Goal: Transaction & Acquisition: Purchase product/service

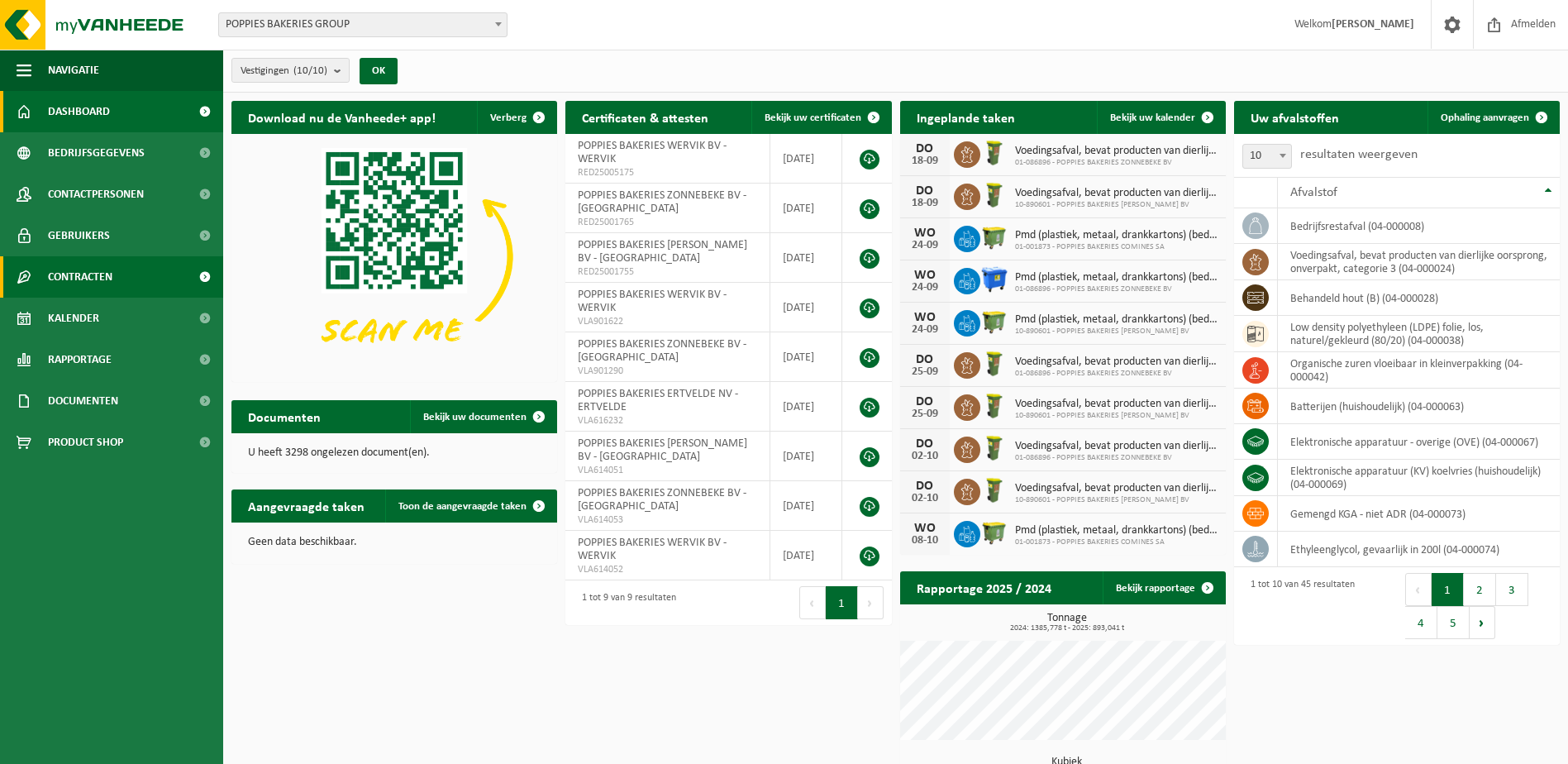
click at [104, 287] on span "Contracten" at bounding box center [81, 277] width 65 height 42
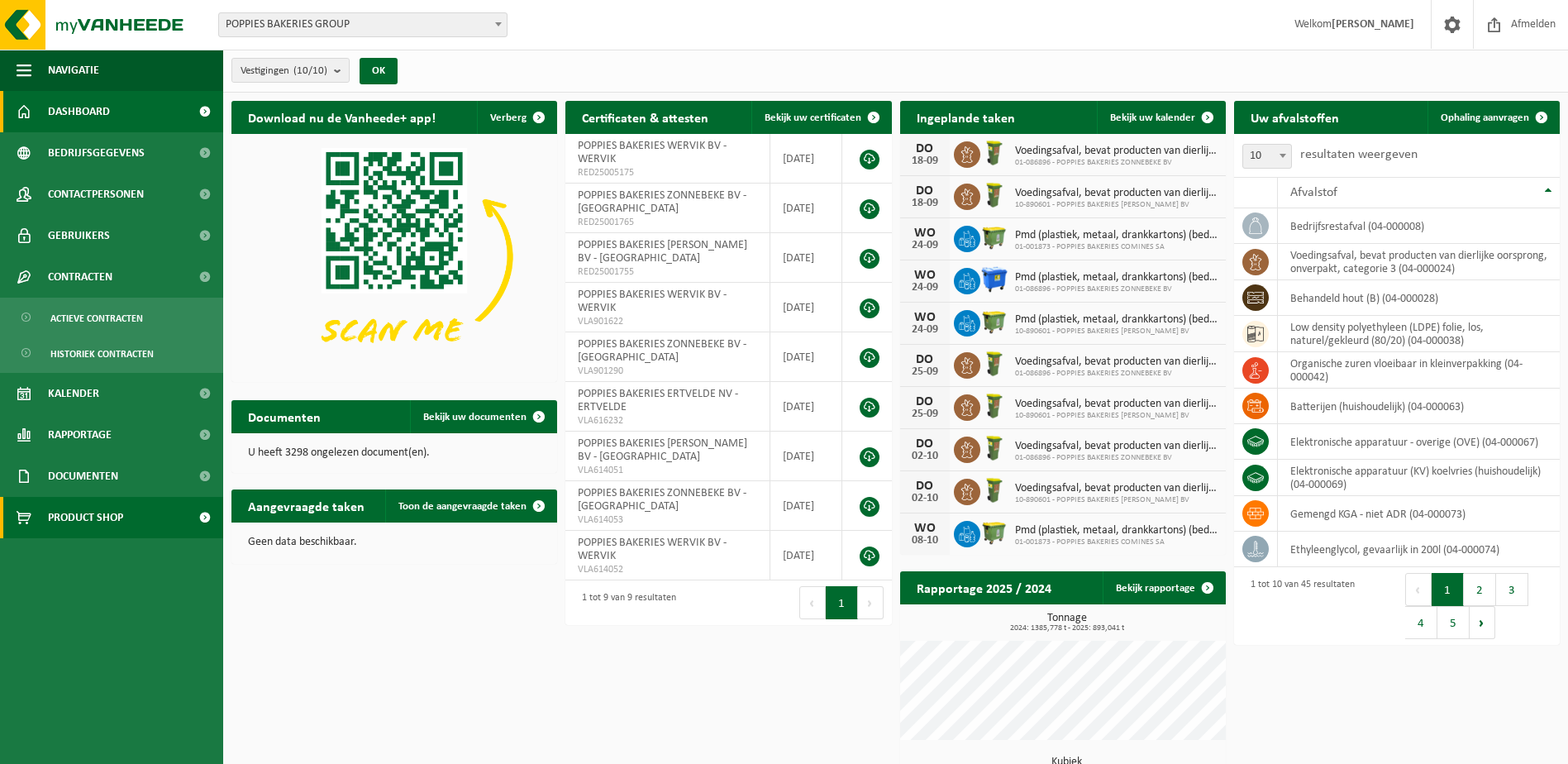
click at [117, 513] on span "Product Shop" at bounding box center [85, 518] width 75 height 42
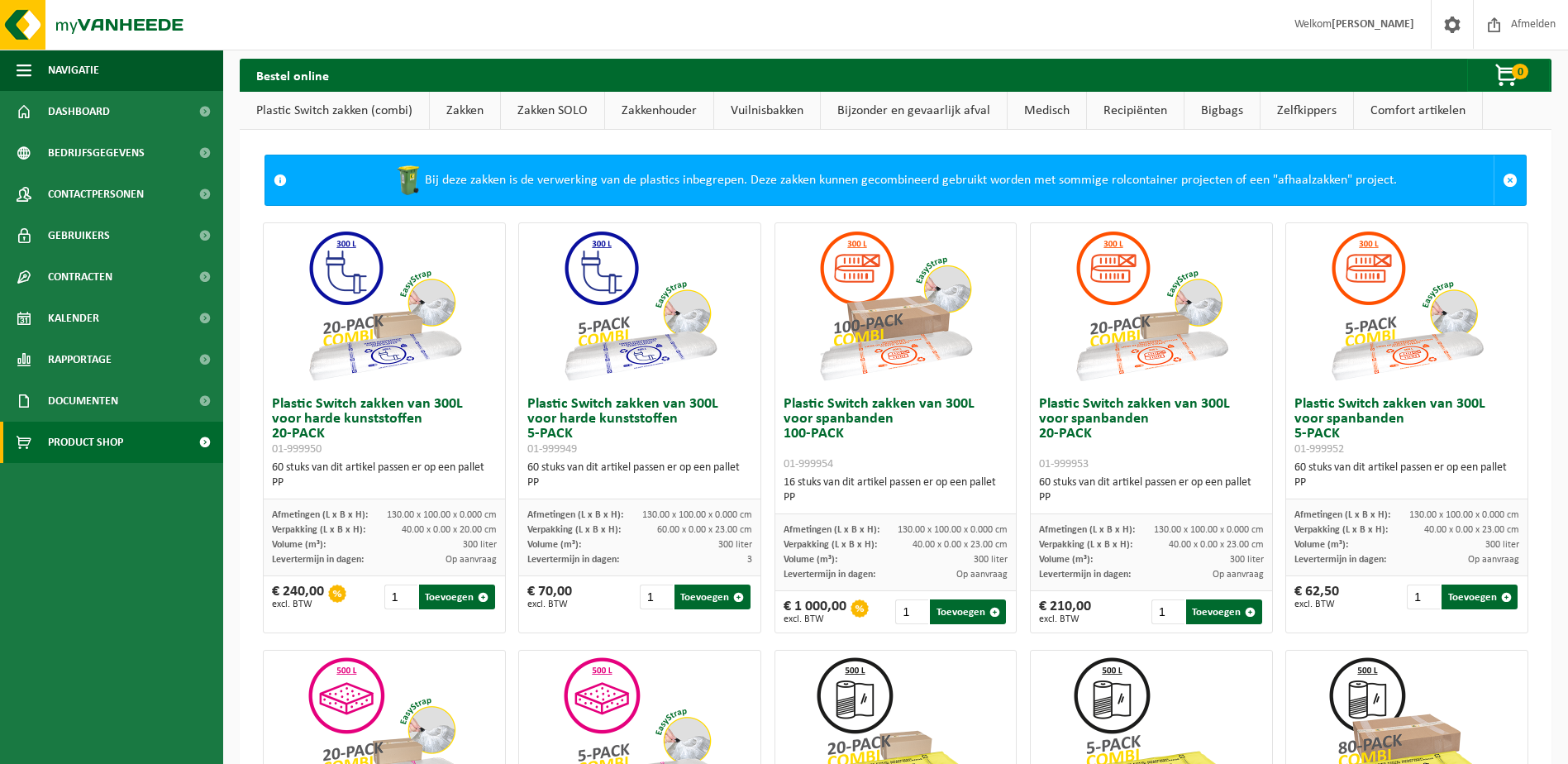
click at [461, 115] on link "Zakken" at bounding box center [465, 110] width 71 height 38
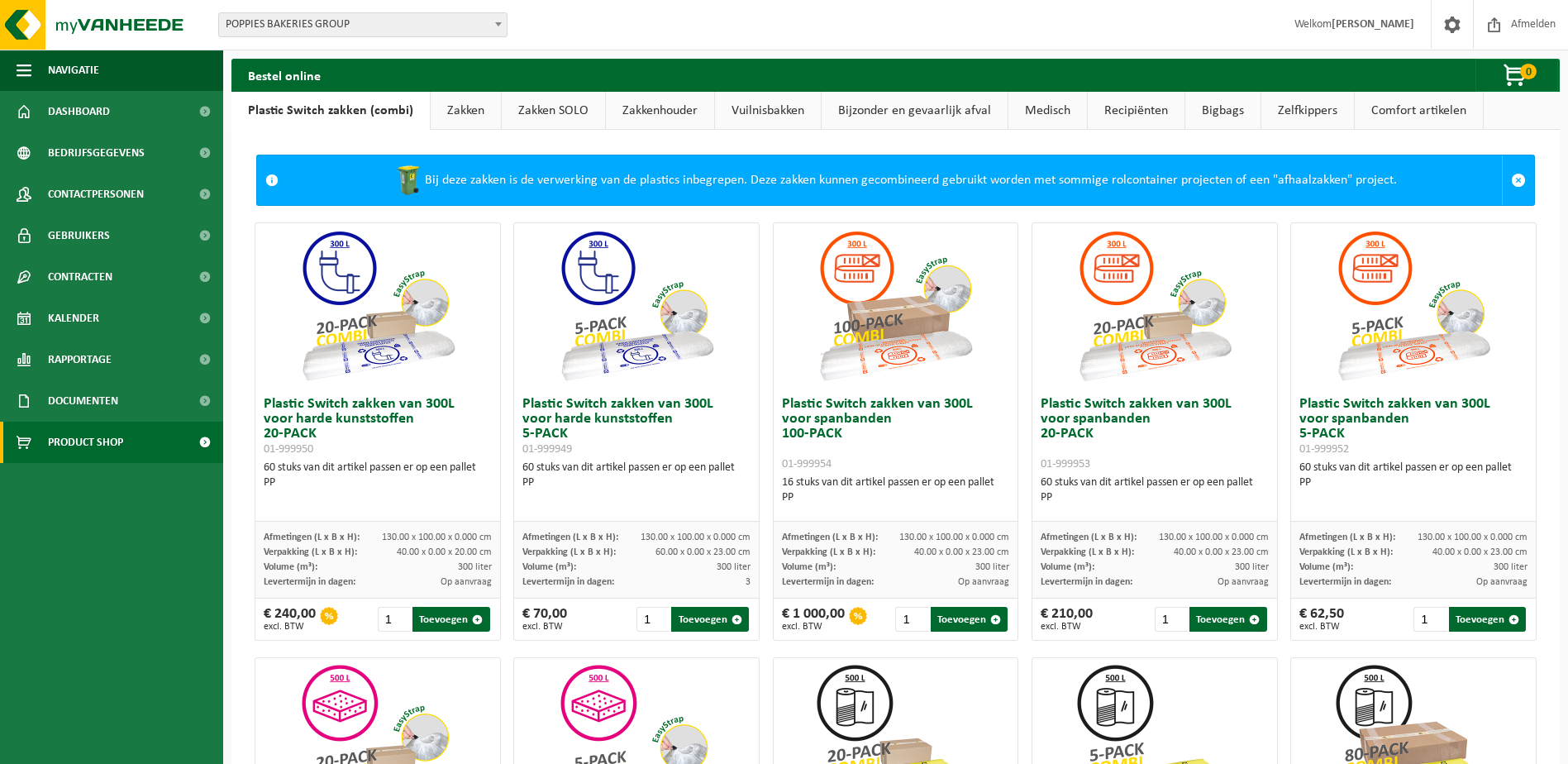
click at [453, 110] on link "Zakken" at bounding box center [466, 110] width 71 height 38
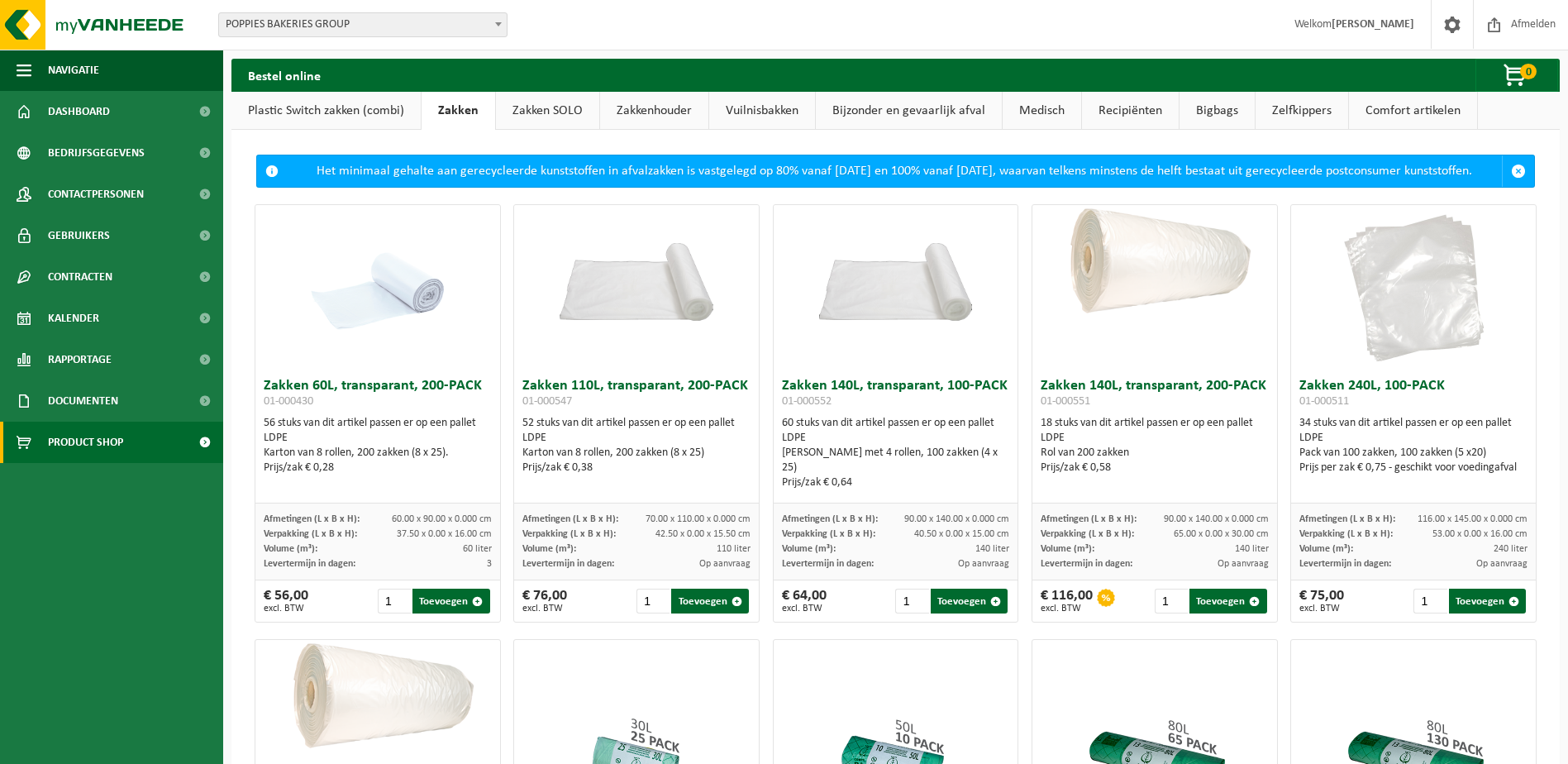
click at [502, 32] on span at bounding box center [498, 23] width 17 height 21
select select "7976"
